Goal: Task Accomplishment & Management: Complete application form

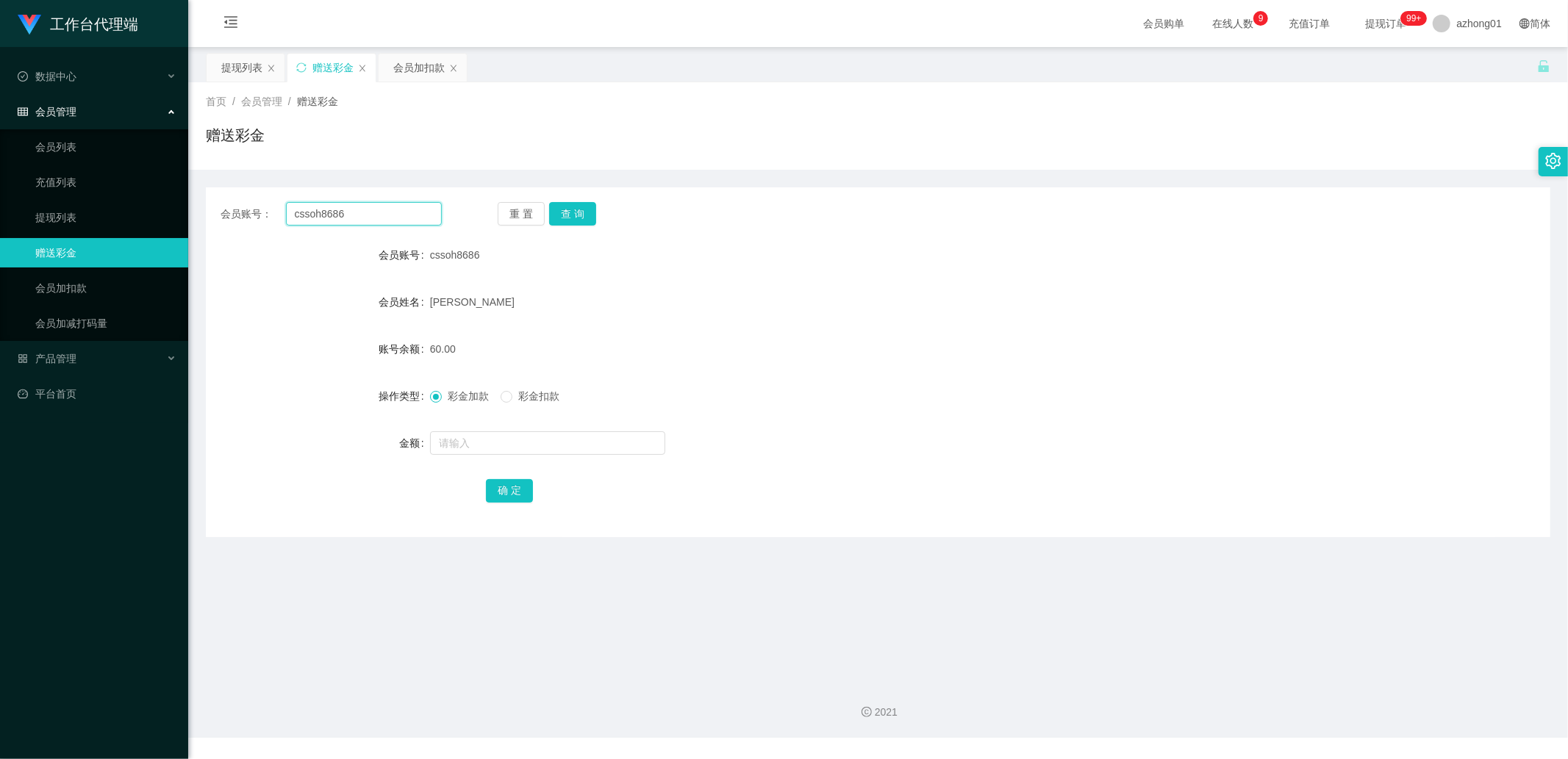
click at [355, 217] on input "cssoh8686" at bounding box center [364, 214] width 156 height 24
paste input "cm"
type input "cm"
click at [579, 206] on button "查 询" at bounding box center [572, 214] width 47 height 24
click at [494, 452] on input "text" at bounding box center [548, 443] width 235 height 24
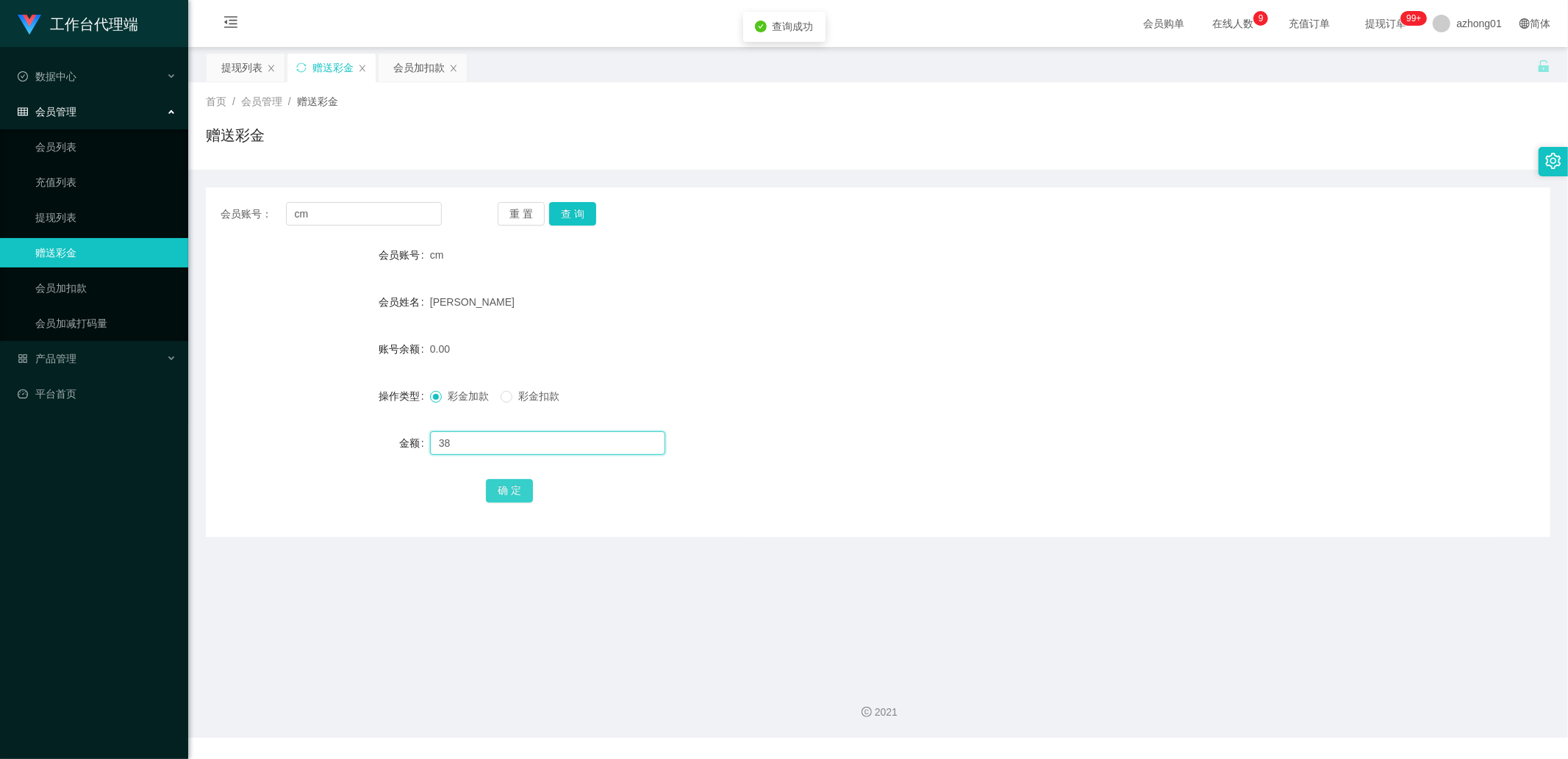
type input "38"
click at [507, 488] on button "确 定" at bounding box center [509, 490] width 47 height 24
click at [378, 221] on input "cm" at bounding box center [364, 214] width 156 height 24
paste input "0174984689"
type input "0174984689"
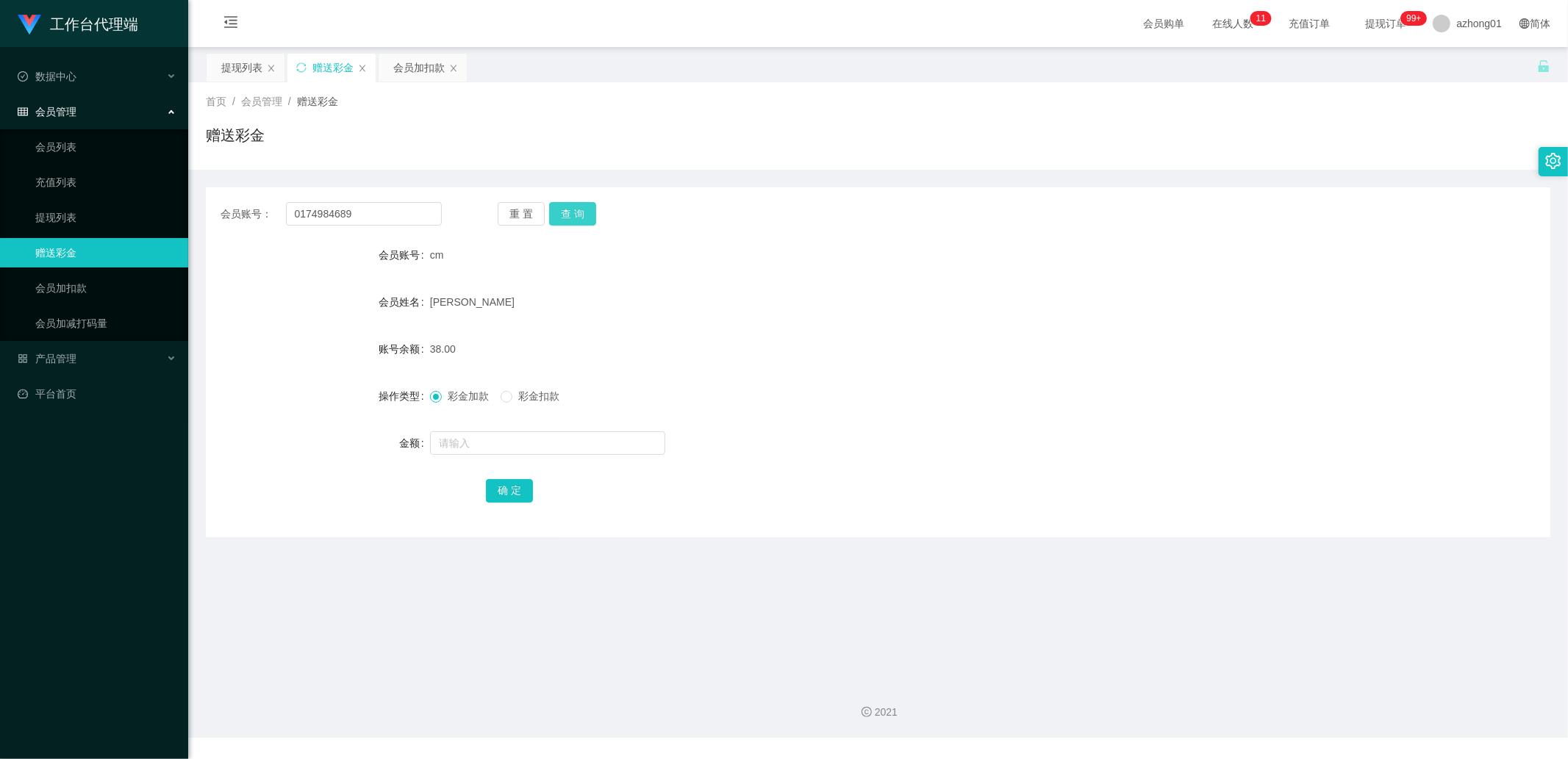
drag, startPoint x: 569, startPoint y: 217, endPoint x: 563, endPoint y: 230, distance: 14.3
click at [569, 217] on button "查 询" at bounding box center [572, 214] width 47 height 24
click at [470, 441] on input "text" at bounding box center [548, 443] width 235 height 24
type input "38"
click at [511, 489] on button "确 定" at bounding box center [509, 490] width 47 height 24
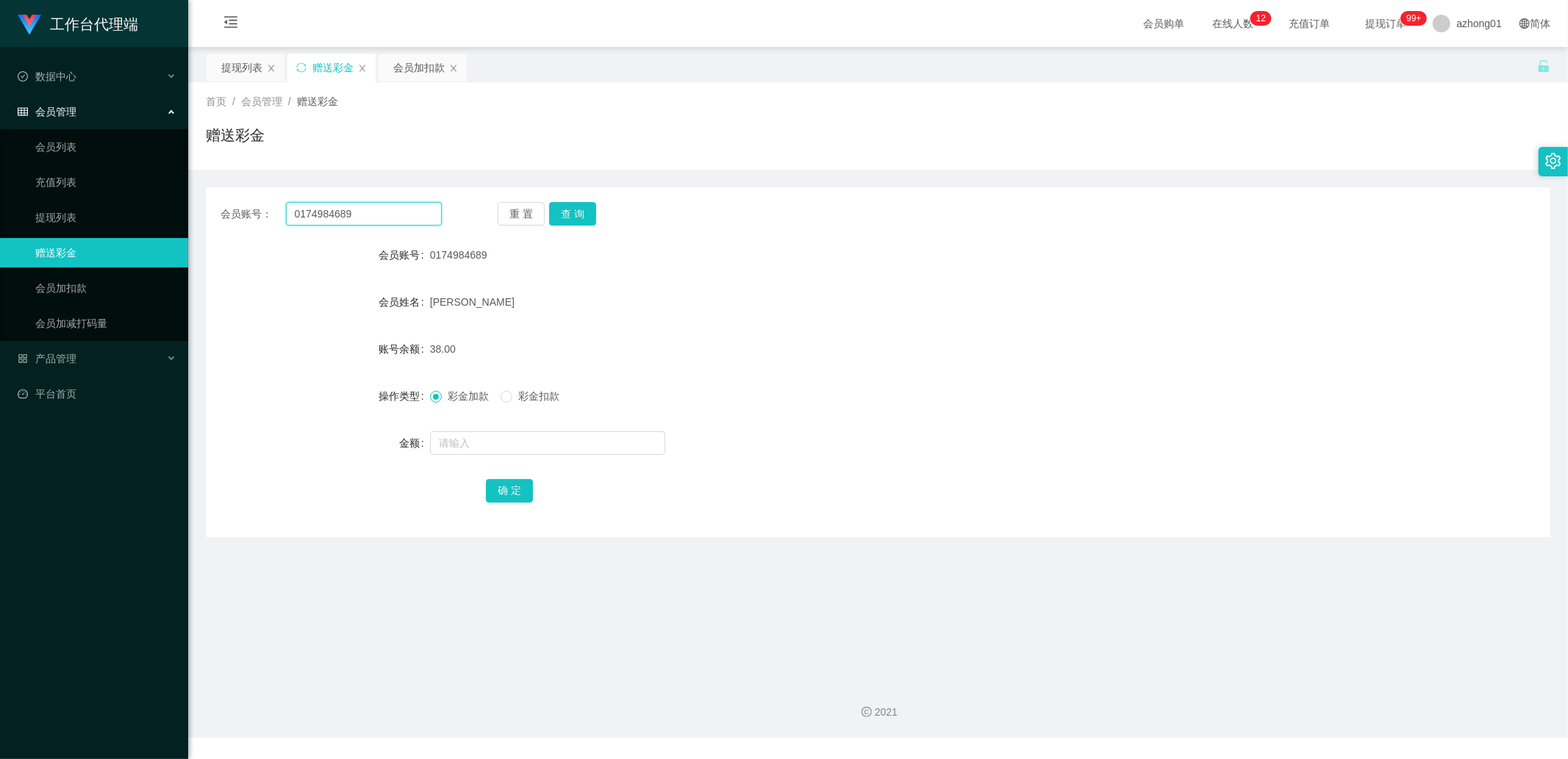
click at [410, 219] on input "0174984689" at bounding box center [364, 214] width 156 height 24
paste input "0174973657"
type input "0174984680174973657"
paste input "0174973657"
type input "0174973657"
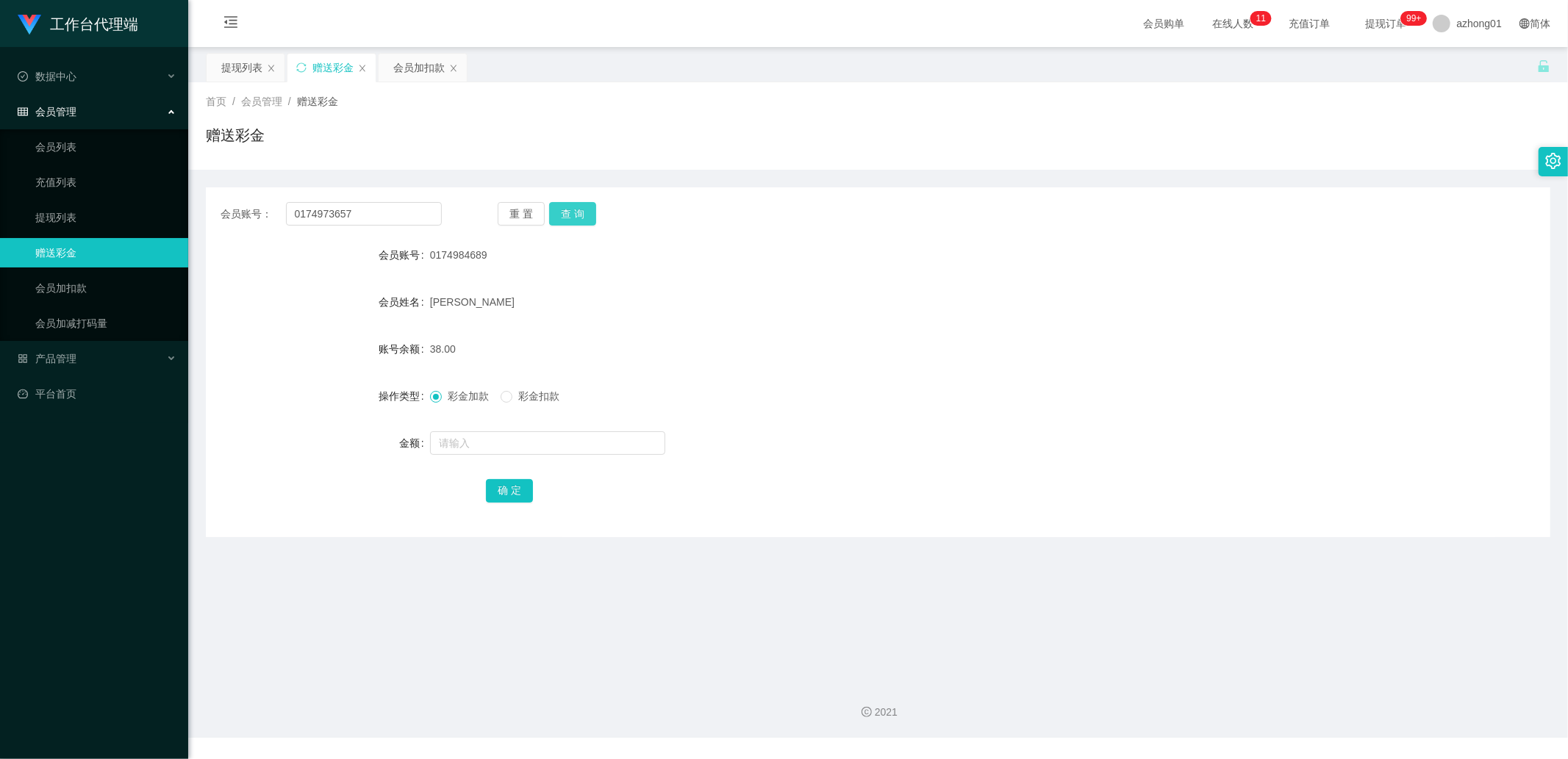
click at [569, 209] on button "查 询" at bounding box center [572, 214] width 47 height 24
click at [479, 431] on input "text" at bounding box center [548, 443] width 235 height 24
type input "38"
click at [509, 491] on button "确 定" at bounding box center [509, 490] width 47 height 24
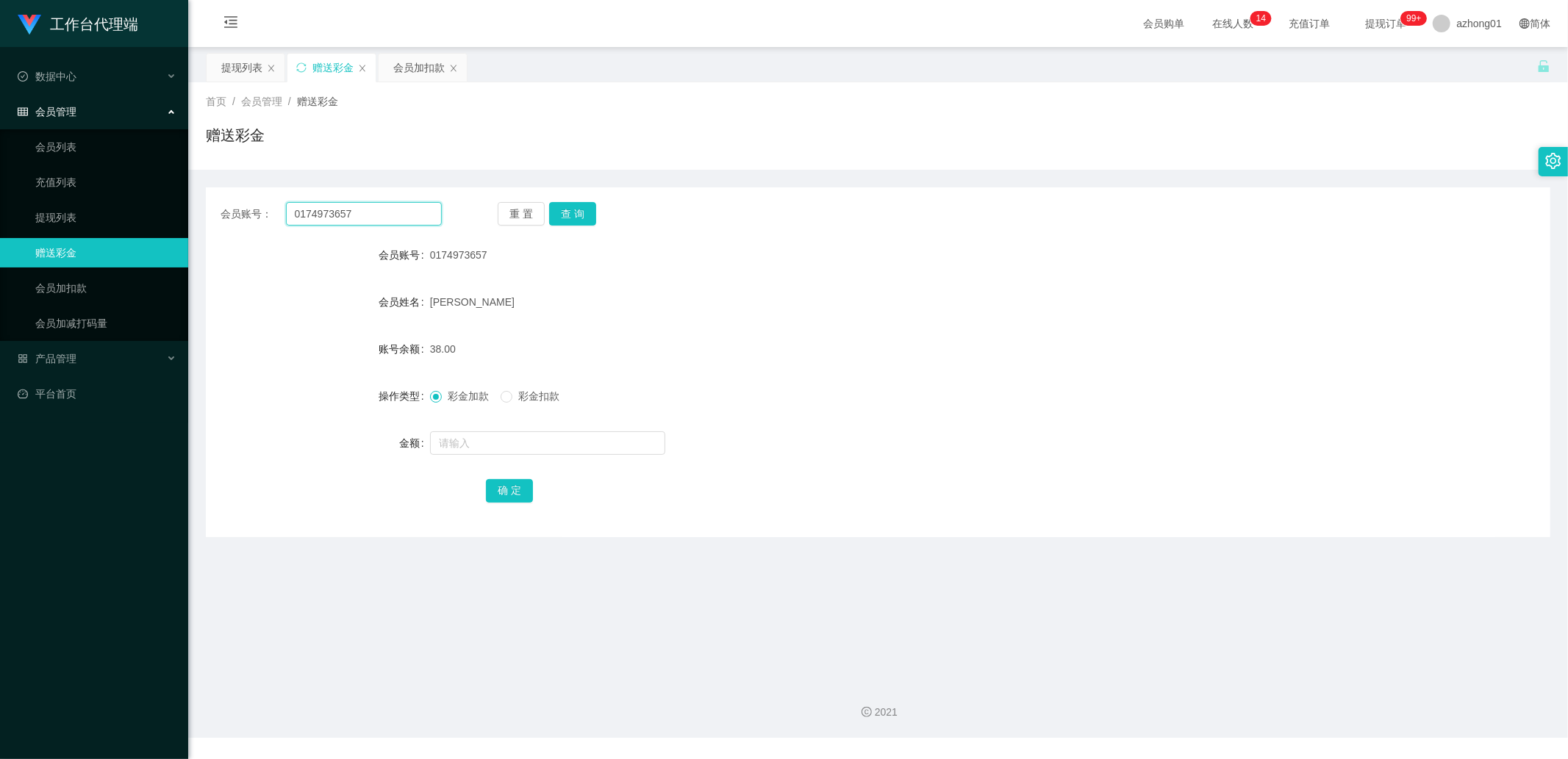
click at [377, 216] on input "0174973657" at bounding box center [364, 214] width 156 height 24
paste input "ANSON2025"
type input "ANSON2025"
click at [567, 215] on button "查 询" at bounding box center [572, 214] width 47 height 24
click at [495, 444] on input "text" at bounding box center [548, 443] width 235 height 24
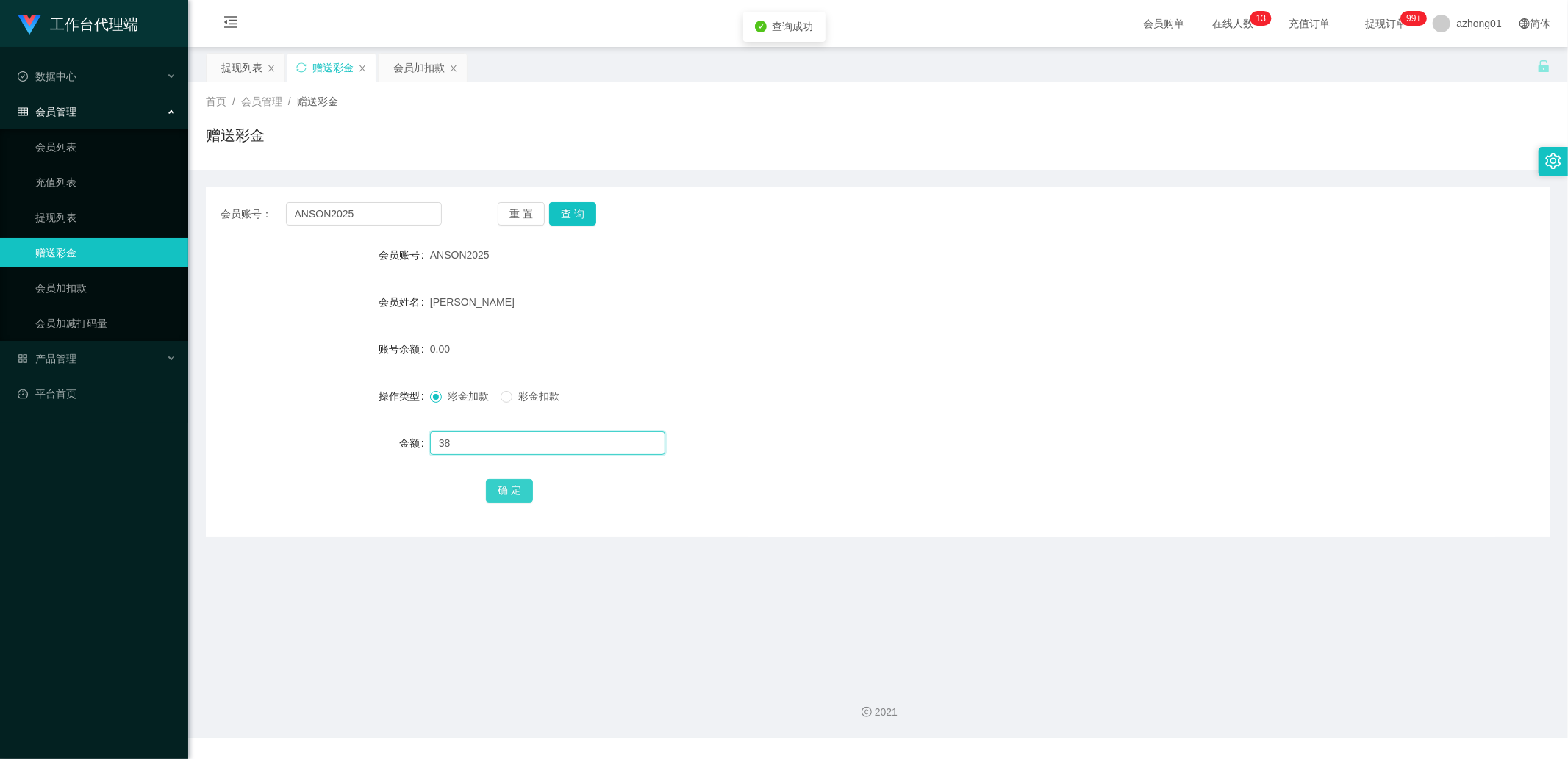
type input "38"
click at [512, 489] on button "确 定" at bounding box center [509, 490] width 47 height 24
click at [377, 216] on input "ANSON2025" at bounding box center [364, 214] width 156 height 24
paste input "0187664567"
type input "0187664567"
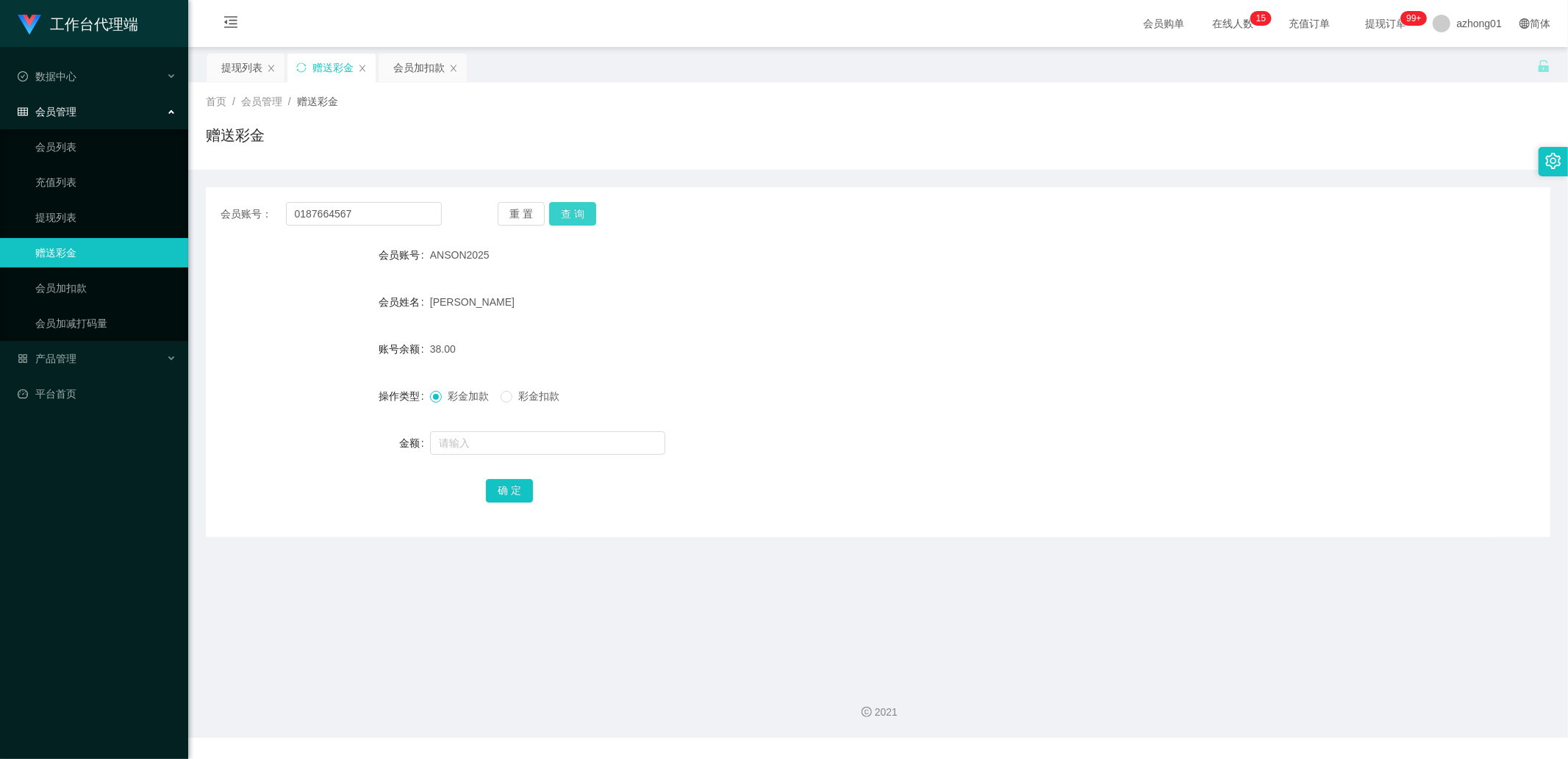
click at [571, 209] on button "查 询" at bounding box center [572, 214] width 47 height 24
click at [478, 439] on input "text" at bounding box center [548, 443] width 235 height 24
type input "38"
click at [509, 490] on button "确 定" at bounding box center [509, 490] width 47 height 24
click at [369, 212] on input "0187664567" at bounding box center [364, 214] width 156 height 24
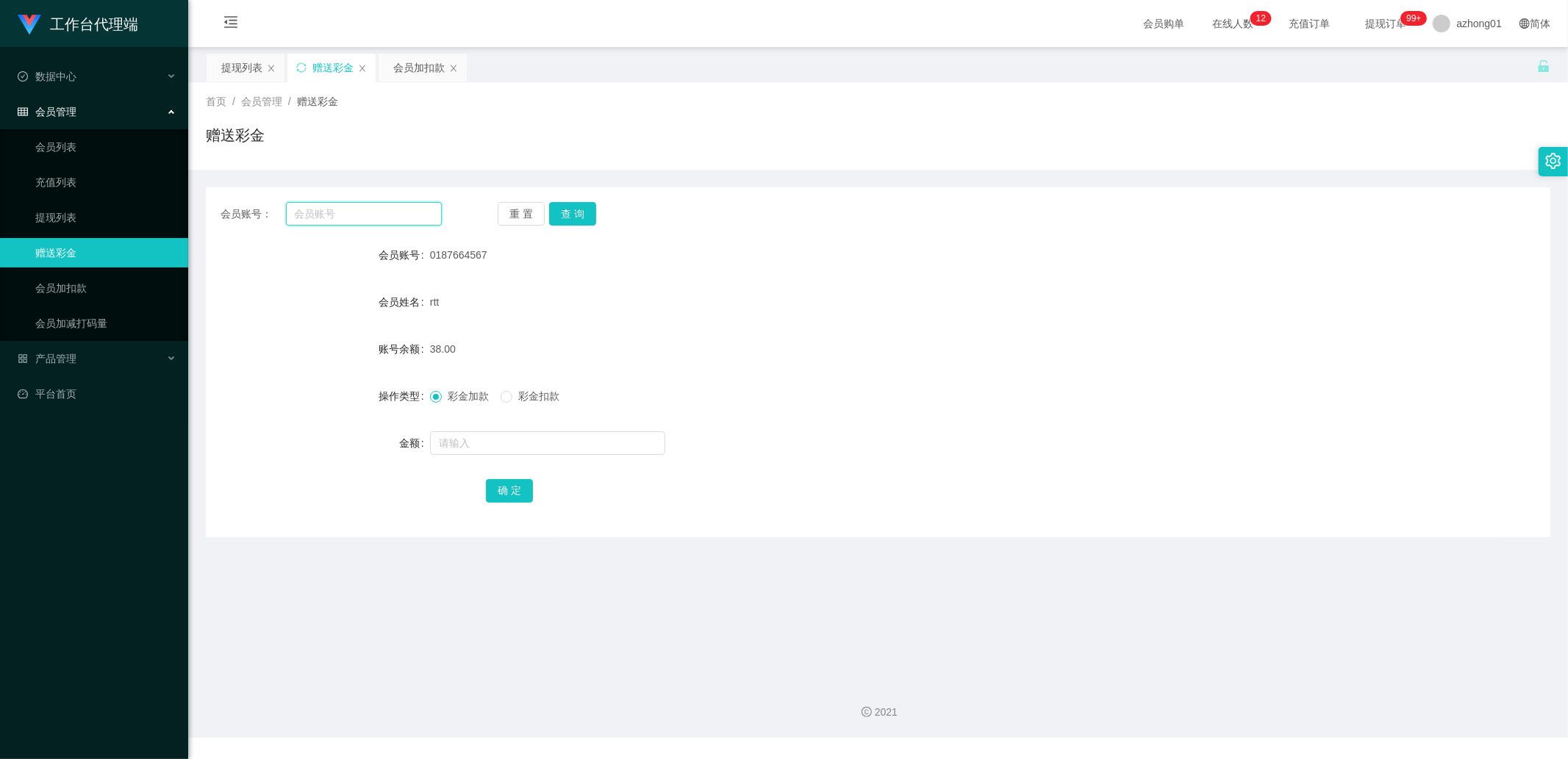
paste input "Fong123"
type input "Fong123"
click at [579, 225] on button "查 询" at bounding box center [572, 214] width 47 height 24
click at [487, 447] on input "text" at bounding box center [548, 443] width 235 height 24
type input "38"
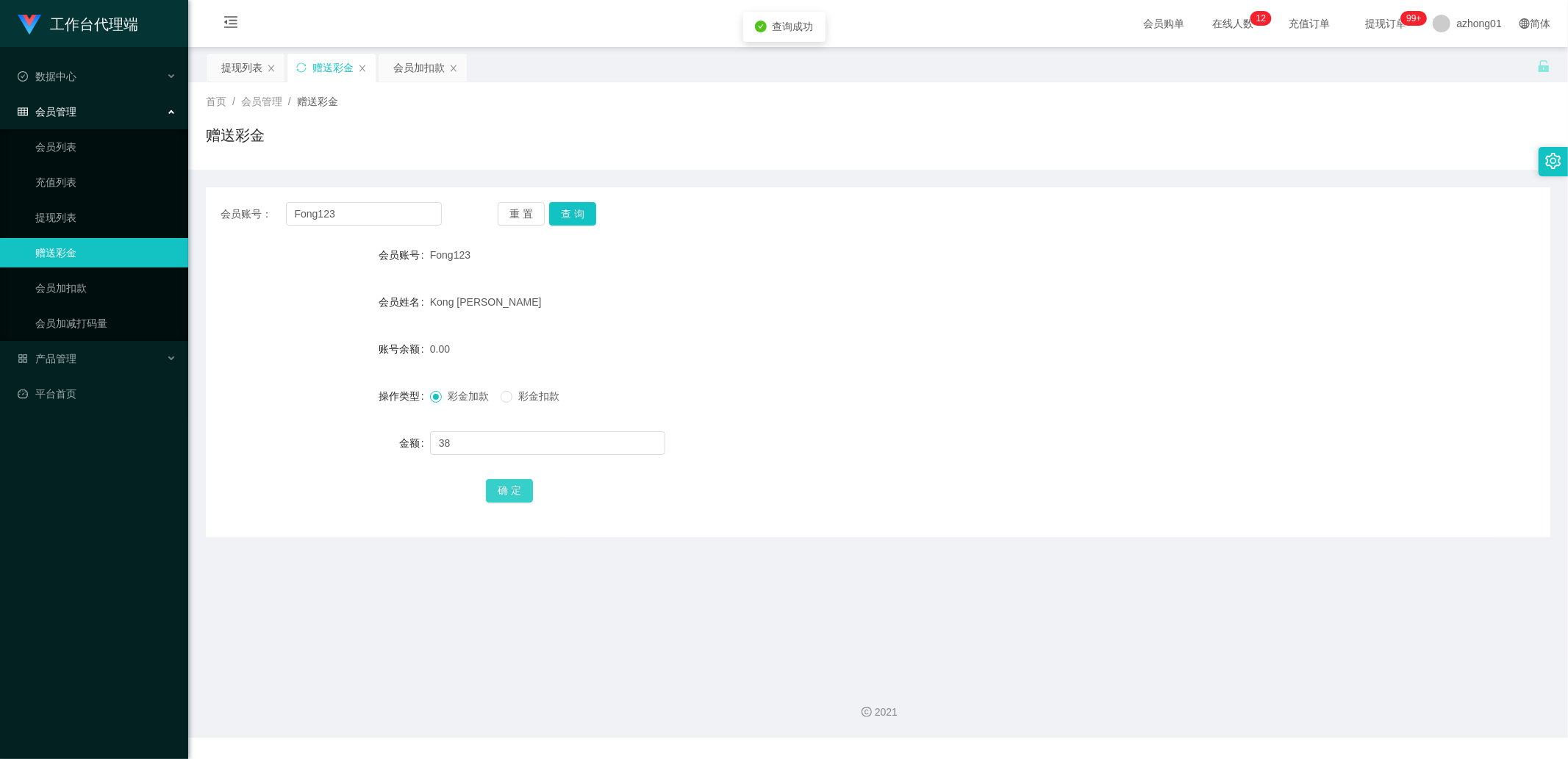
click at [512, 487] on button "确 定" at bounding box center [509, 490] width 47 height 24
click at [391, 221] on input "Fong123" at bounding box center [364, 214] width 156 height 24
paste input "sky888"
type input "sky888"
click at [567, 208] on button "查 询" at bounding box center [572, 214] width 47 height 24
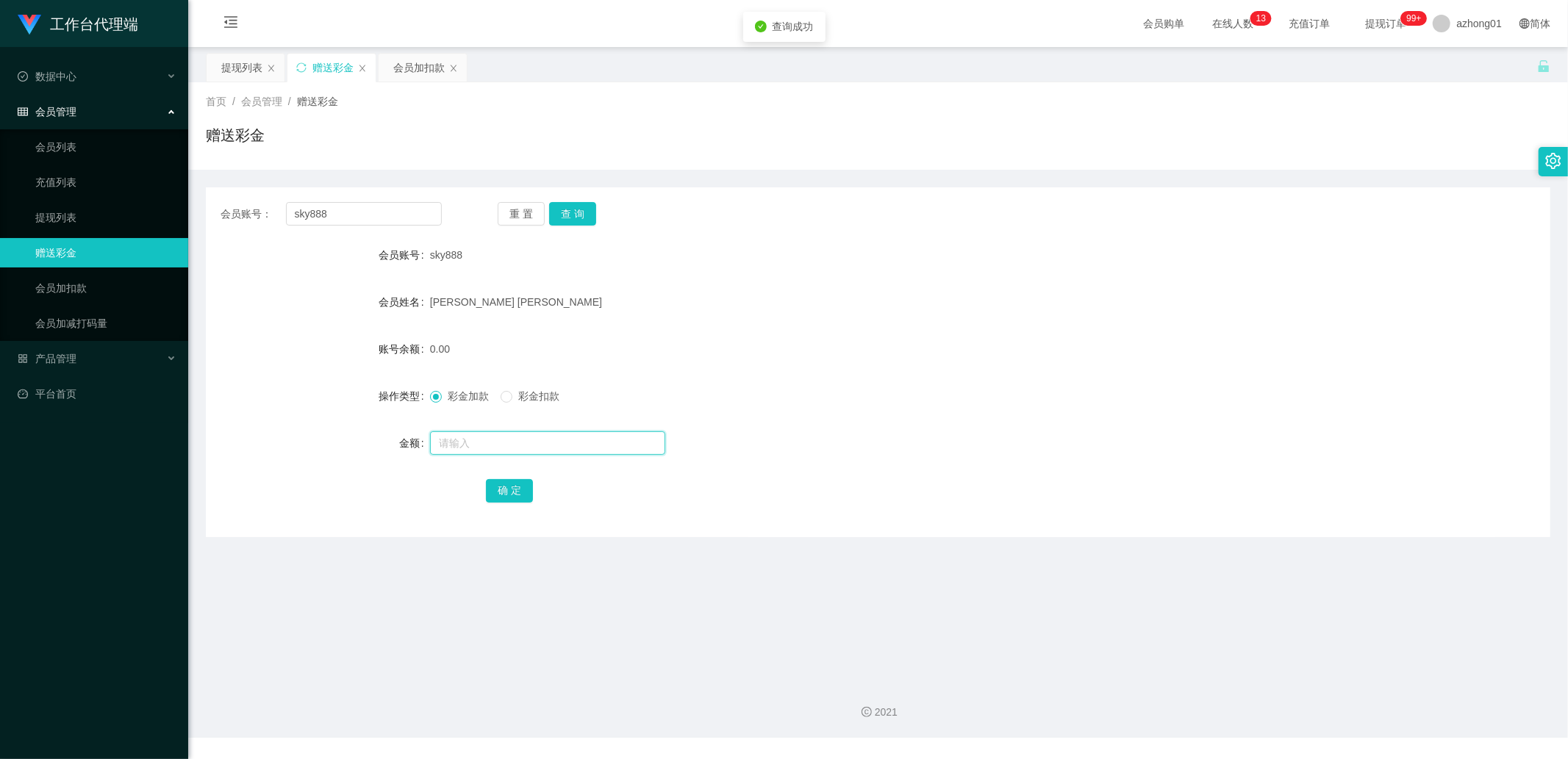
click at [518, 448] on input "text" at bounding box center [548, 443] width 235 height 24
type input "38"
click at [520, 490] on button "确 定" at bounding box center [509, 490] width 47 height 24
click at [348, 216] on input "sky888" at bounding box center [364, 214] width 156 height 24
paste input "0187861346"
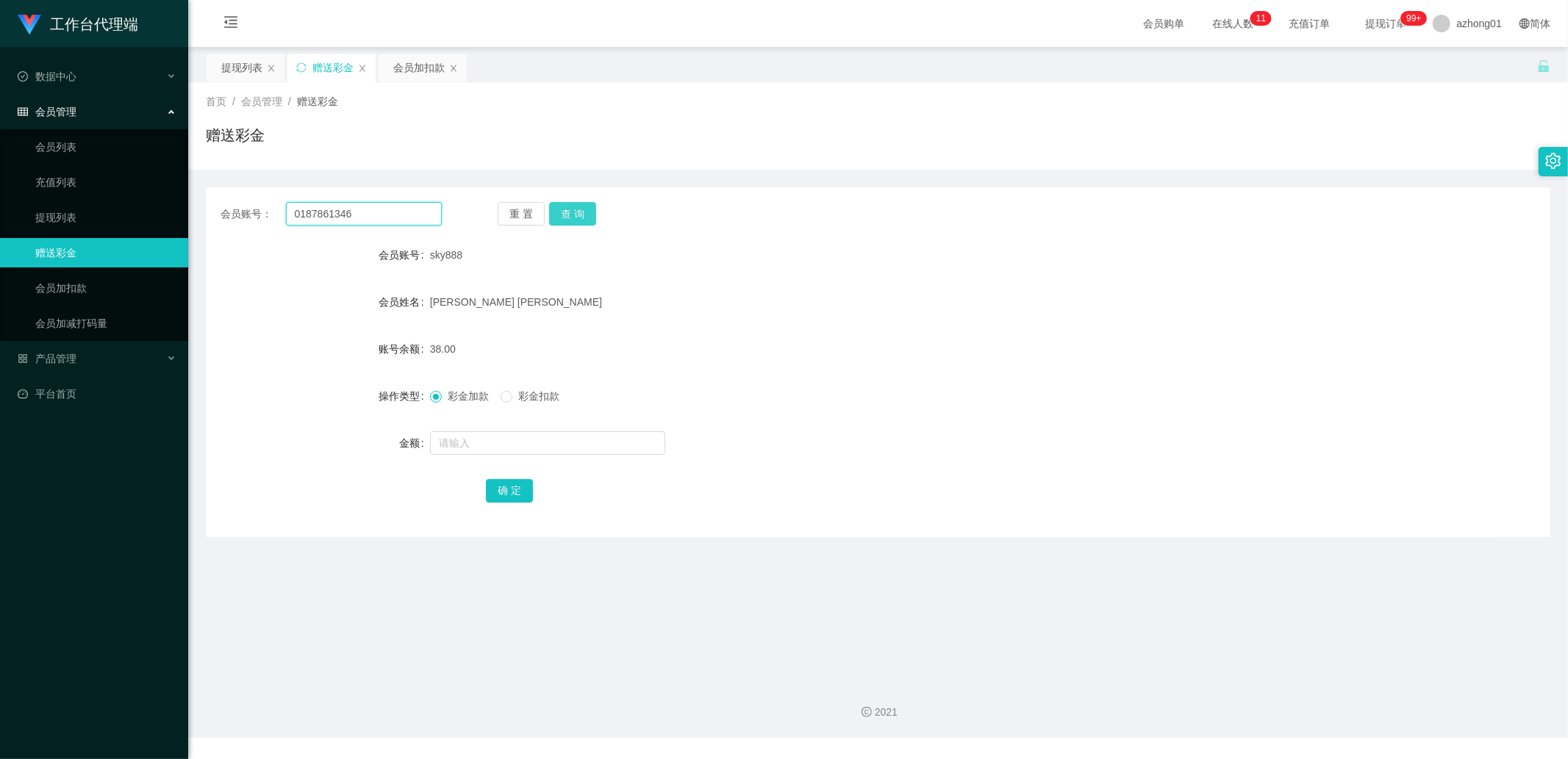
type input "0187861346"
drag, startPoint x: 566, startPoint y: 214, endPoint x: 557, endPoint y: 229, distance: 17.5
click at [566, 214] on button "查 询" at bounding box center [572, 214] width 47 height 24
click at [473, 438] on input "text" at bounding box center [548, 443] width 235 height 24
type input "38"
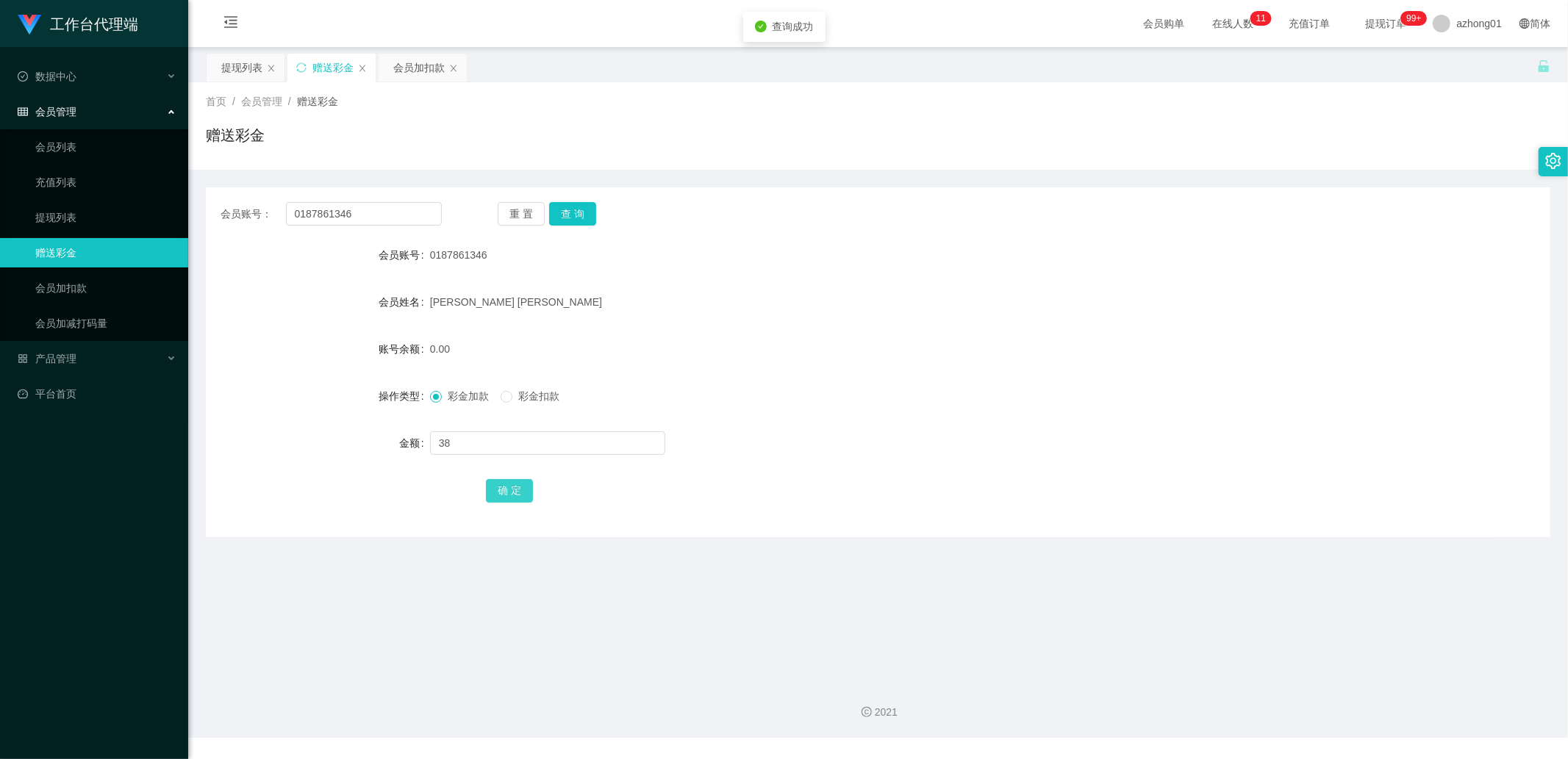
click at [500, 478] on div "确 定" at bounding box center [879, 490] width 785 height 29
click at [501, 489] on button "确 定" at bounding box center [509, 490] width 47 height 24
click at [400, 208] on input "0187861346" at bounding box center [364, 214] width 156 height 24
paste input "0174342655"
type input "0174342655"
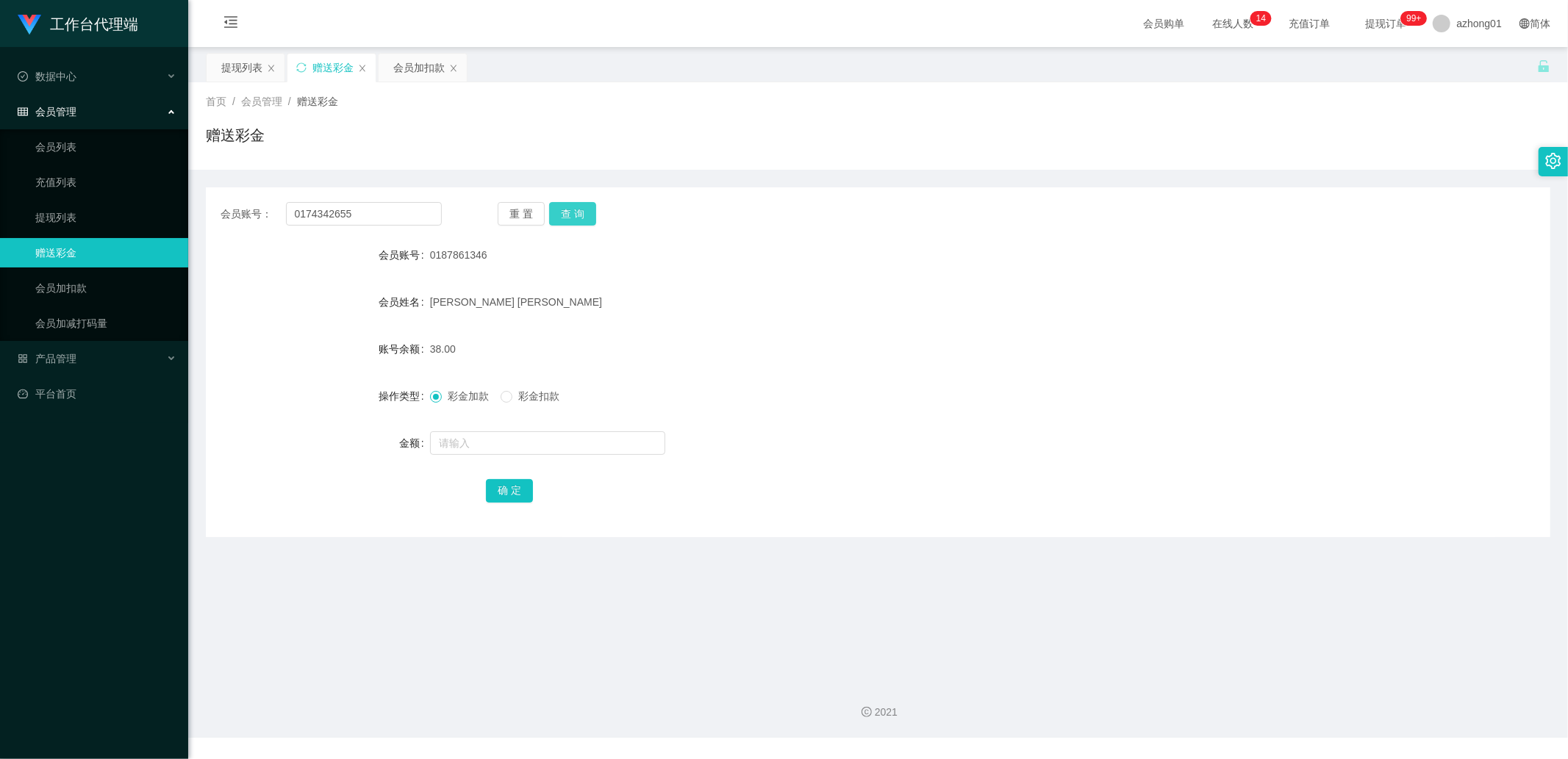
click at [562, 219] on button "查 询" at bounding box center [572, 214] width 47 height 24
